Goal: Information Seeking & Learning: Learn about a topic

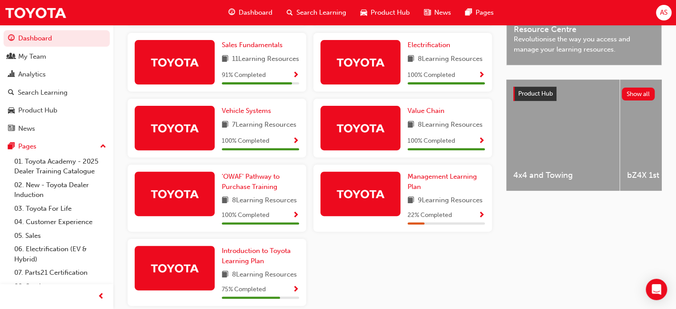
scroll to position [347, 0]
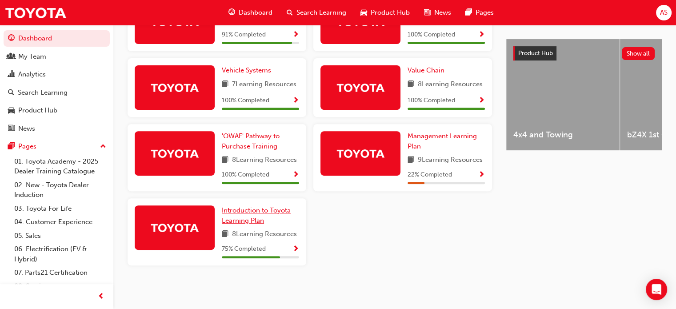
click at [263, 209] on span "Introduction to Toyota Learning Plan" at bounding box center [256, 215] width 69 height 18
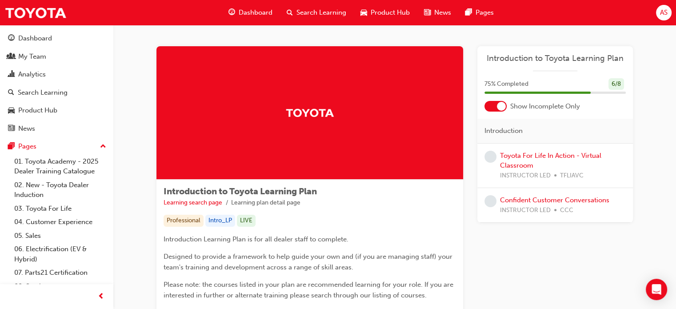
click at [565, 283] on div "Learning Plan Introduction to Toyota Learning Plan 75 % Completed 6 / 8 Show In…" at bounding box center [555, 180] width 156 height 268
click at [526, 155] on link "Toyota For Life In Action - Virtual Classroom" at bounding box center [550, 161] width 101 height 18
